Goal: Task Accomplishment & Management: Use online tool/utility

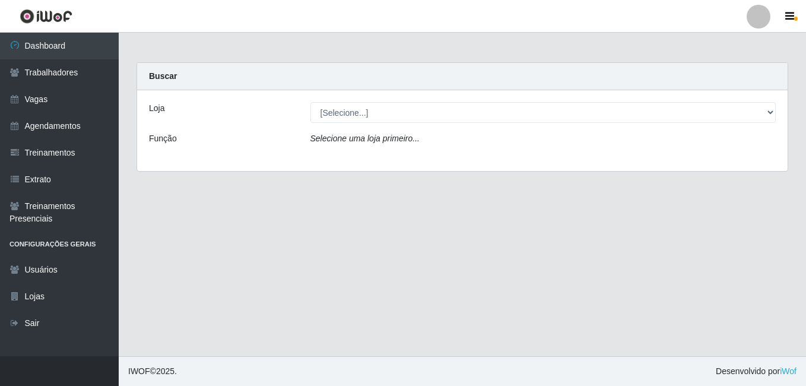
click at [63, 40] on link "Dashboard" at bounding box center [59, 46] width 119 height 27
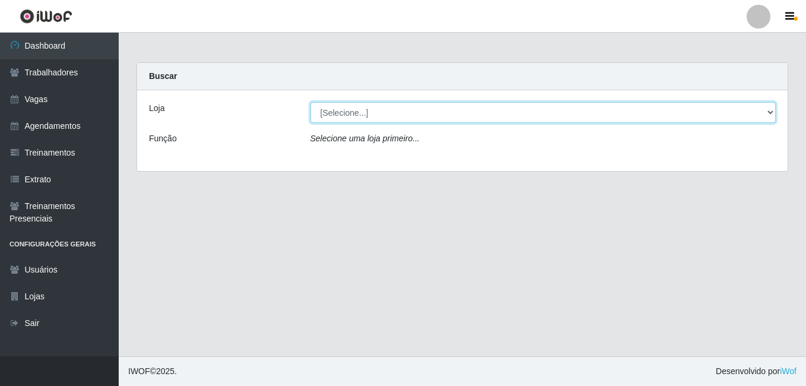
click at [337, 116] on select "[Selecione...] [GEOGRAPHIC_DATA] - [DATE][GEOGRAPHIC_DATA]" at bounding box center [543, 112] width 466 height 21
select select "471"
click at [310, 102] on select "[Selecione...] [GEOGRAPHIC_DATA] - [DATE][GEOGRAPHIC_DATA]" at bounding box center [543, 112] width 466 height 21
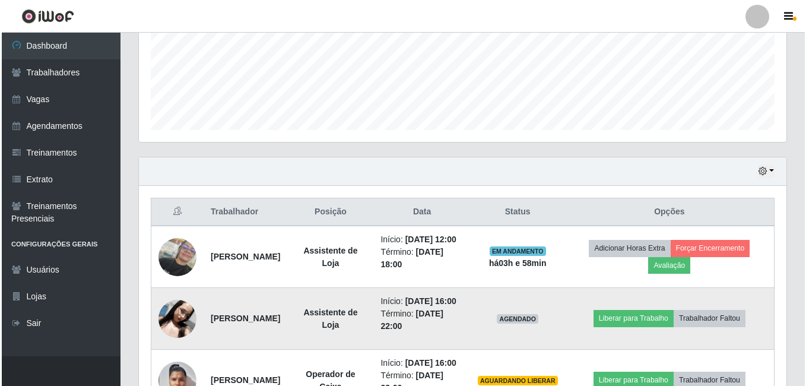
scroll to position [415, 0]
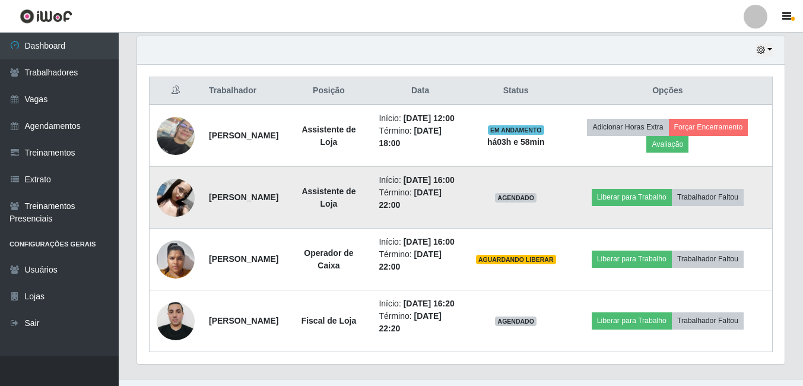
click at [171, 209] on img at bounding box center [176, 198] width 38 height 38
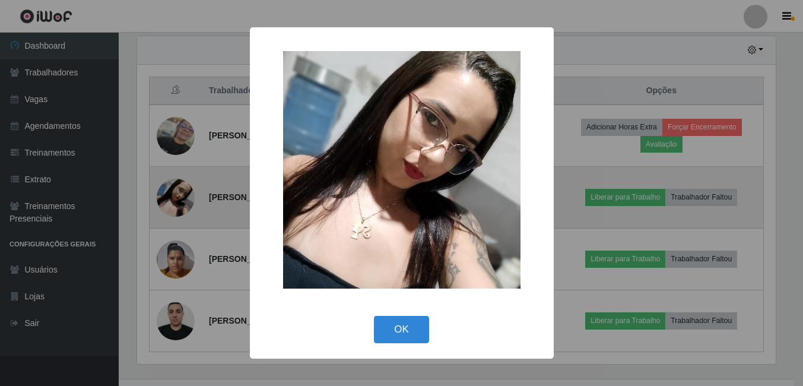
scroll to position [246, 641]
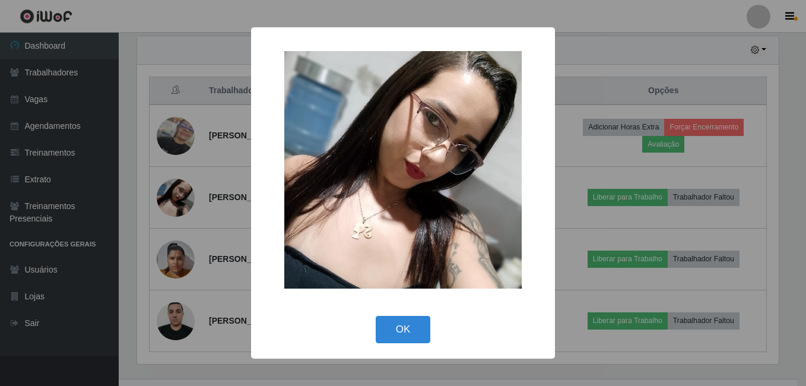
click at [174, 277] on div "× OK Cancel" at bounding box center [403, 193] width 806 height 386
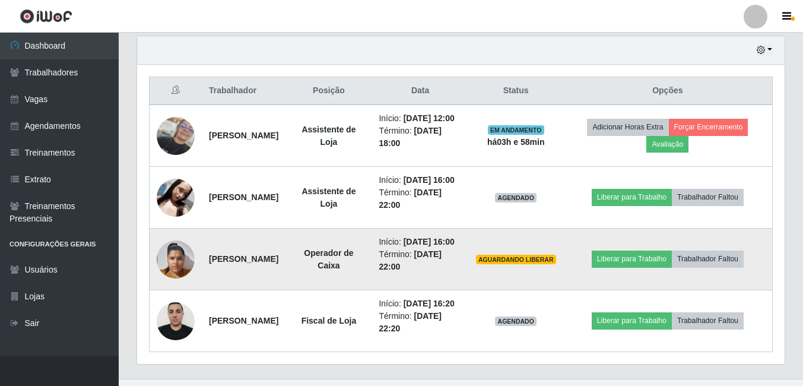
scroll to position [475, 0]
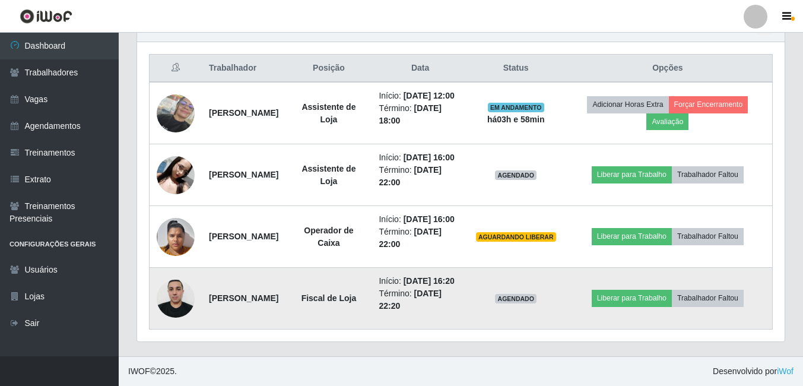
click at [174, 301] on img at bounding box center [176, 298] width 38 height 50
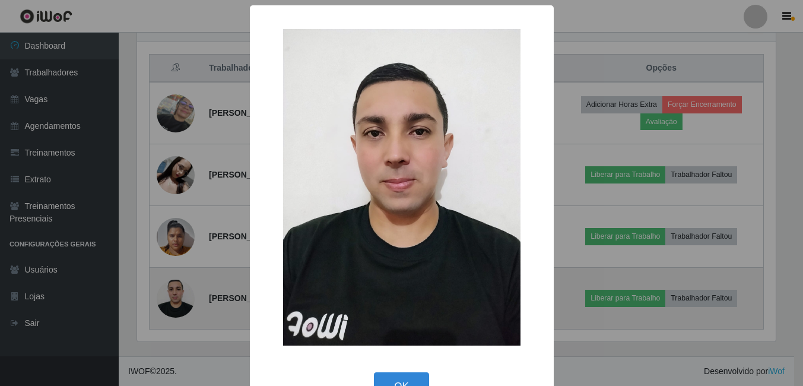
scroll to position [246, 641]
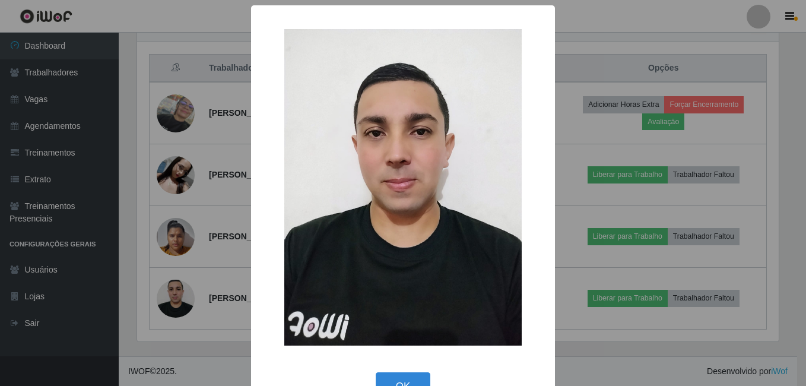
click at [221, 298] on div "× OK Cancel" at bounding box center [403, 193] width 806 height 386
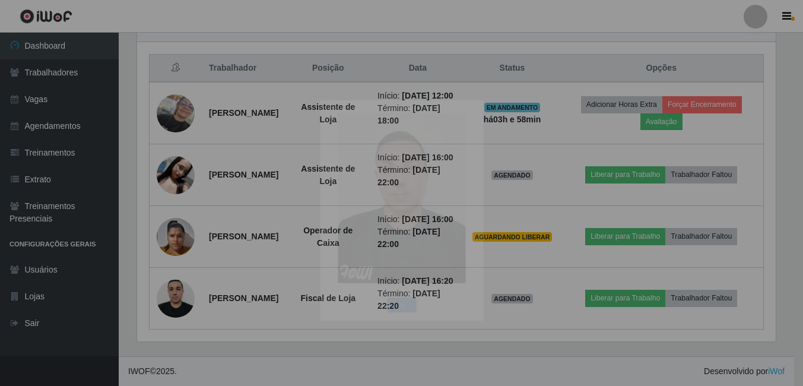
scroll to position [246, 647]
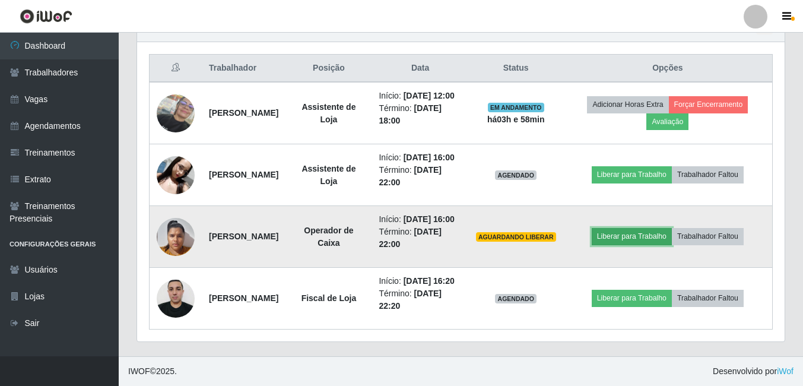
click at [634, 233] on button "Liberar para Trabalho" at bounding box center [632, 236] width 80 height 17
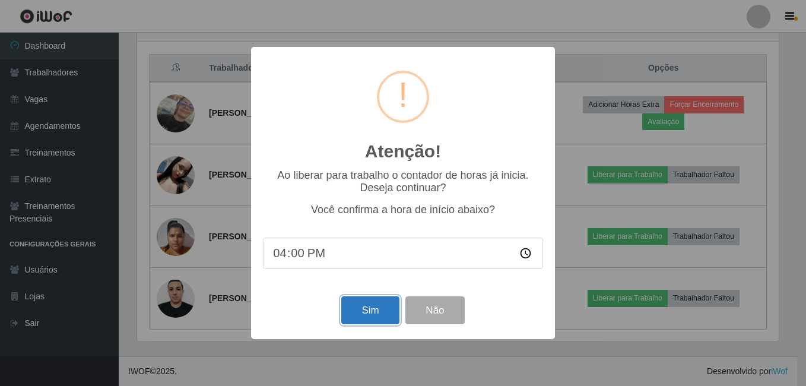
click at [389, 314] on button "Sim" at bounding box center [370, 310] width 58 height 28
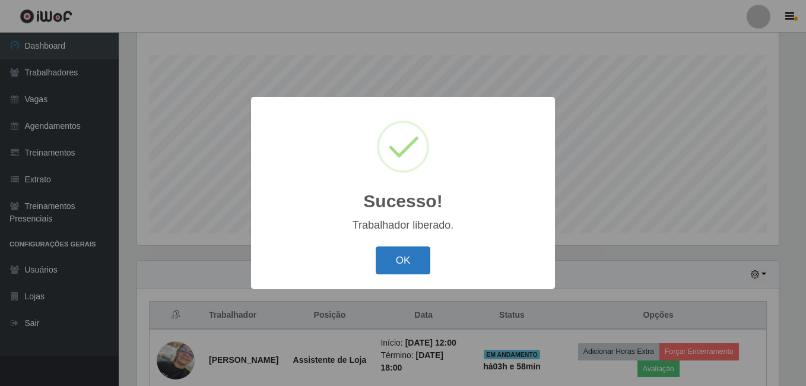
click at [404, 264] on button "OK" at bounding box center [403, 260] width 55 height 28
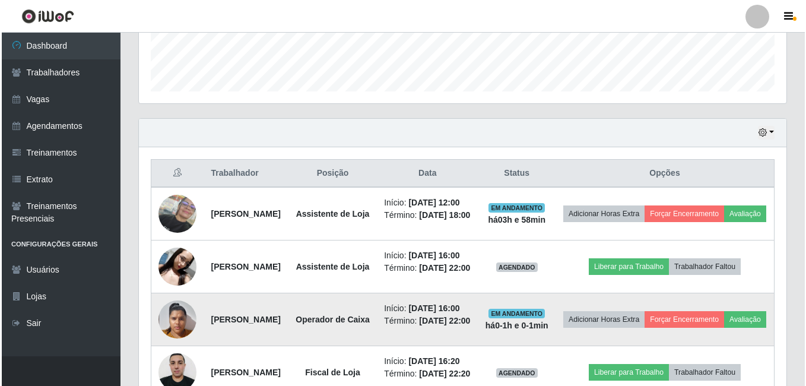
scroll to position [488, 0]
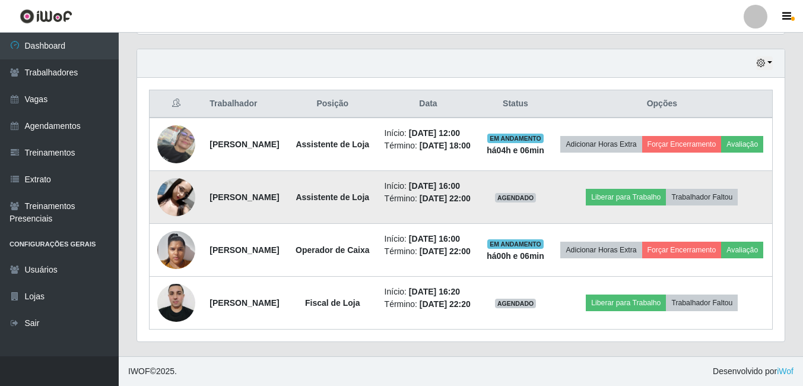
click at [177, 178] on img at bounding box center [176, 197] width 38 height 38
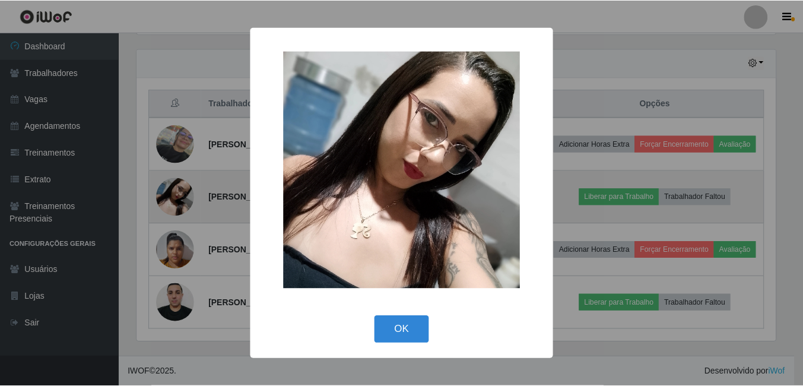
scroll to position [246, 641]
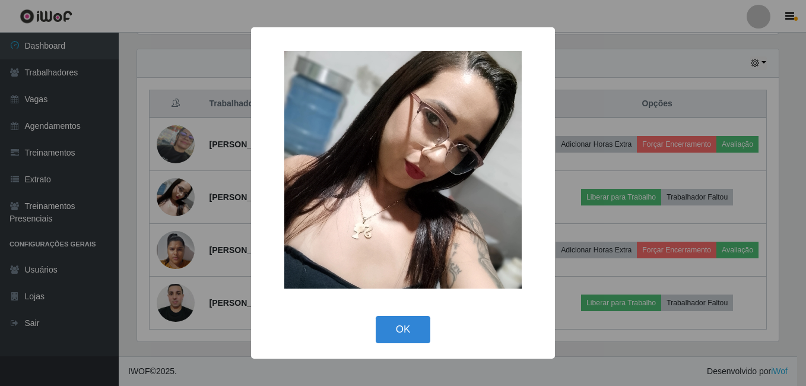
click at [198, 237] on div "× OK Cancel" at bounding box center [403, 193] width 806 height 386
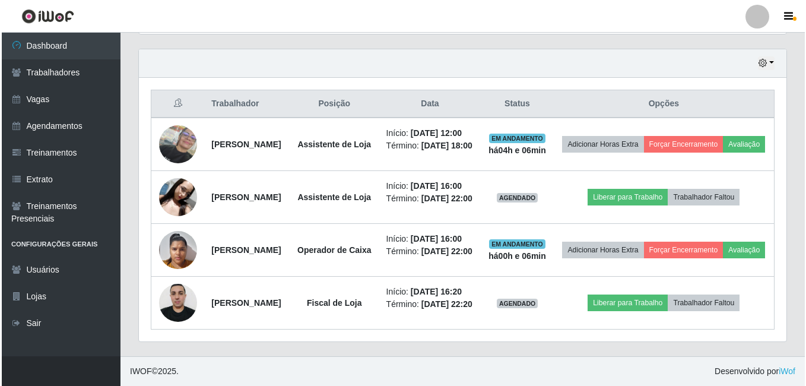
scroll to position [246, 647]
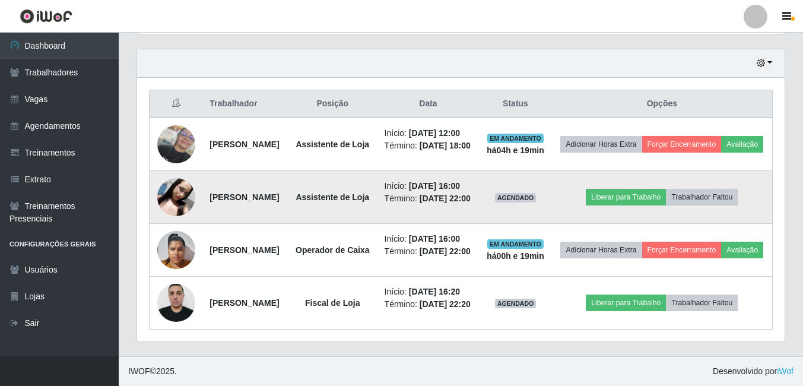
click at [169, 178] on img at bounding box center [176, 197] width 38 height 38
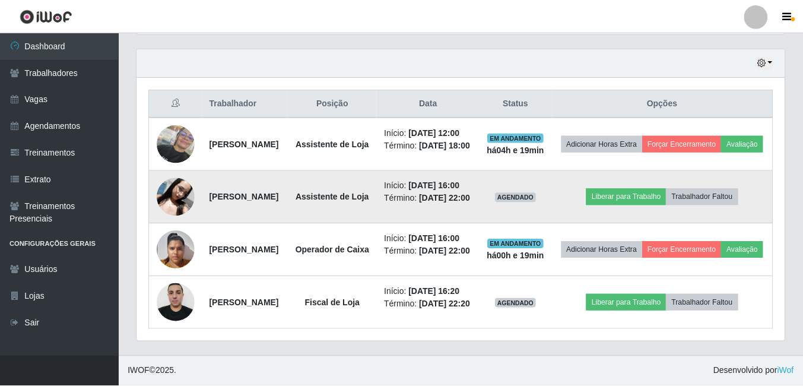
scroll to position [246, 641]
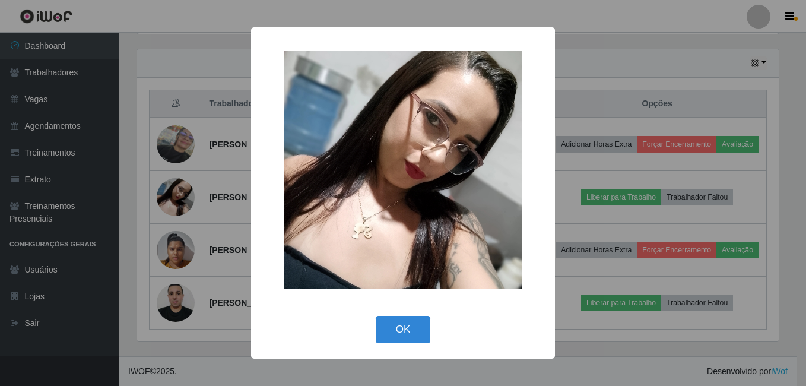
click at [368, 174] on img at bounding box center [402, 169] width 237 height 237
click at [412, 336] on button "OK" at bounding box center [403, 330] width 55 height 28
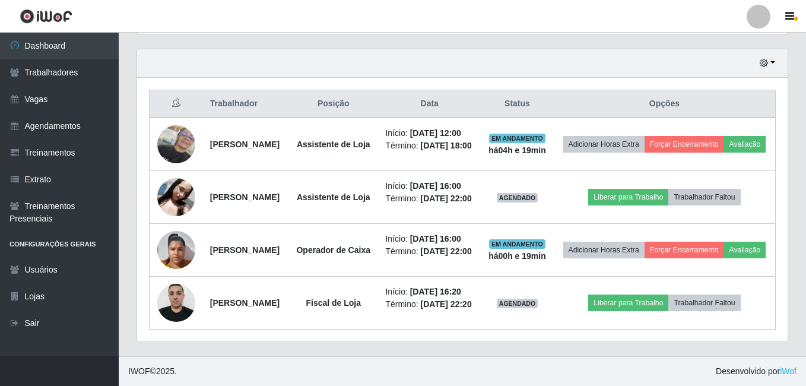
scroll to position [246, 647]
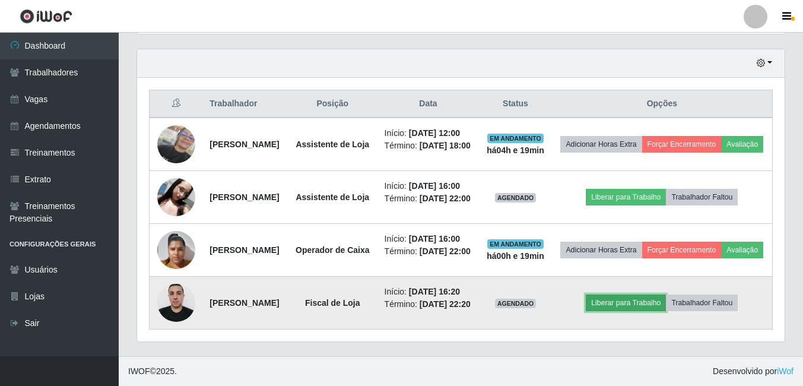
click at [645, 297] on button "Liberar para Trabalho" at bounding box center [626, 302] width 80 height 17
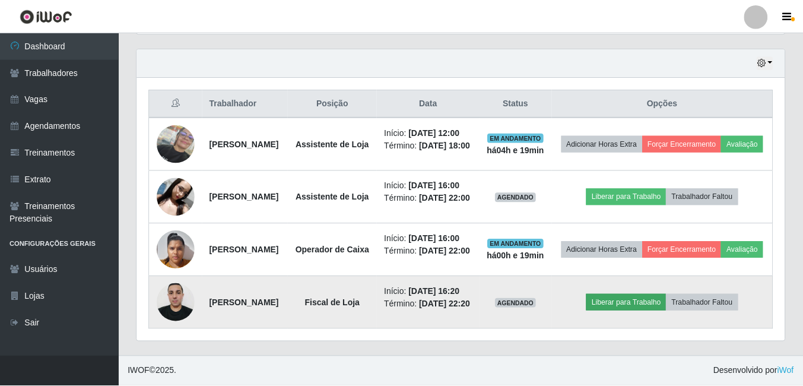
scroll to position [246, 641]
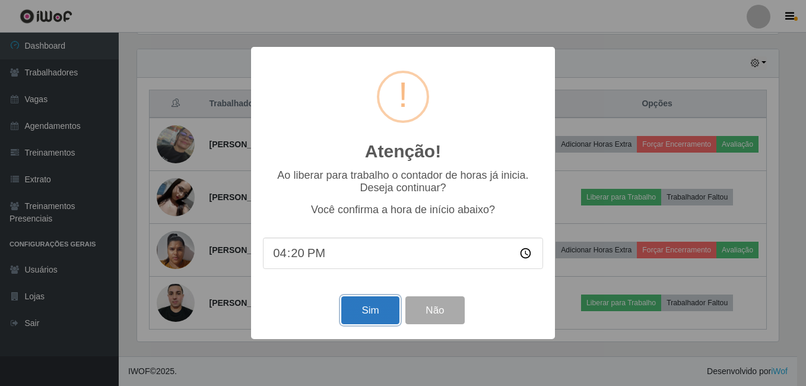
click at [349, 317] on button "Sim" at bounding box center [370, 310] width 58 height 28
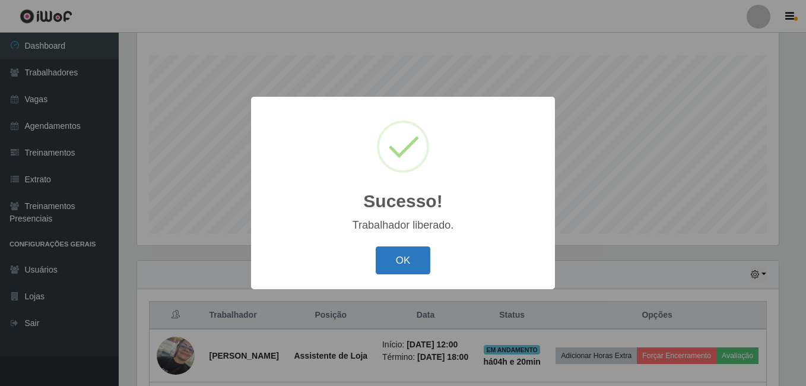
click at [402, 261] on button "OK" at bounding box center [403, 260] width 55 height 28
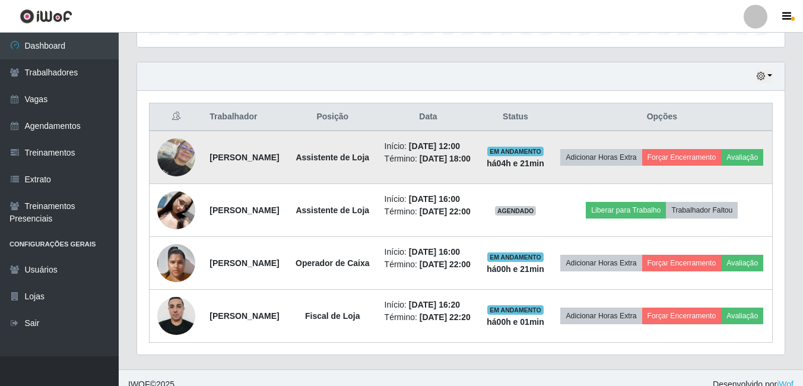
scroll to position [488, 0]
